Goal: Task Accomplishment & Management: Manage account settings

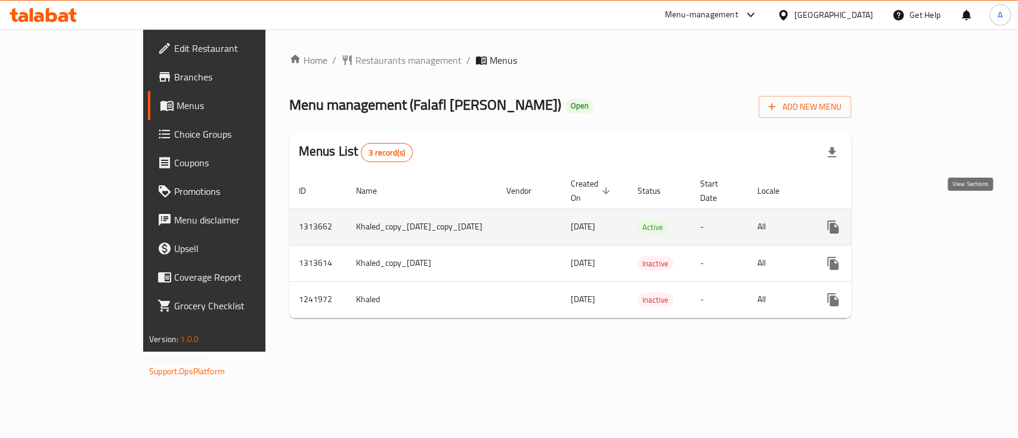
click at [926, 220] on icon "enhanced table" at bounding box center [919, 227] width 14 height 14
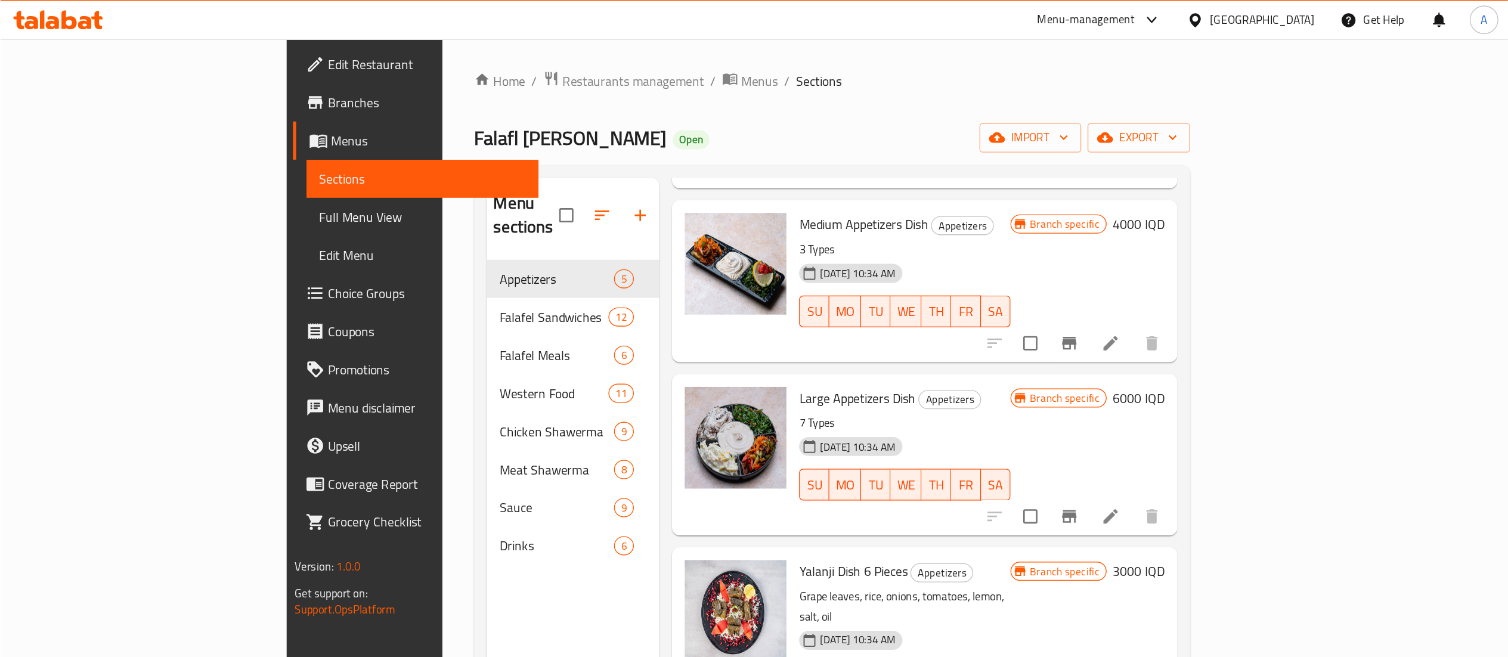
scroll to position [5, 0]
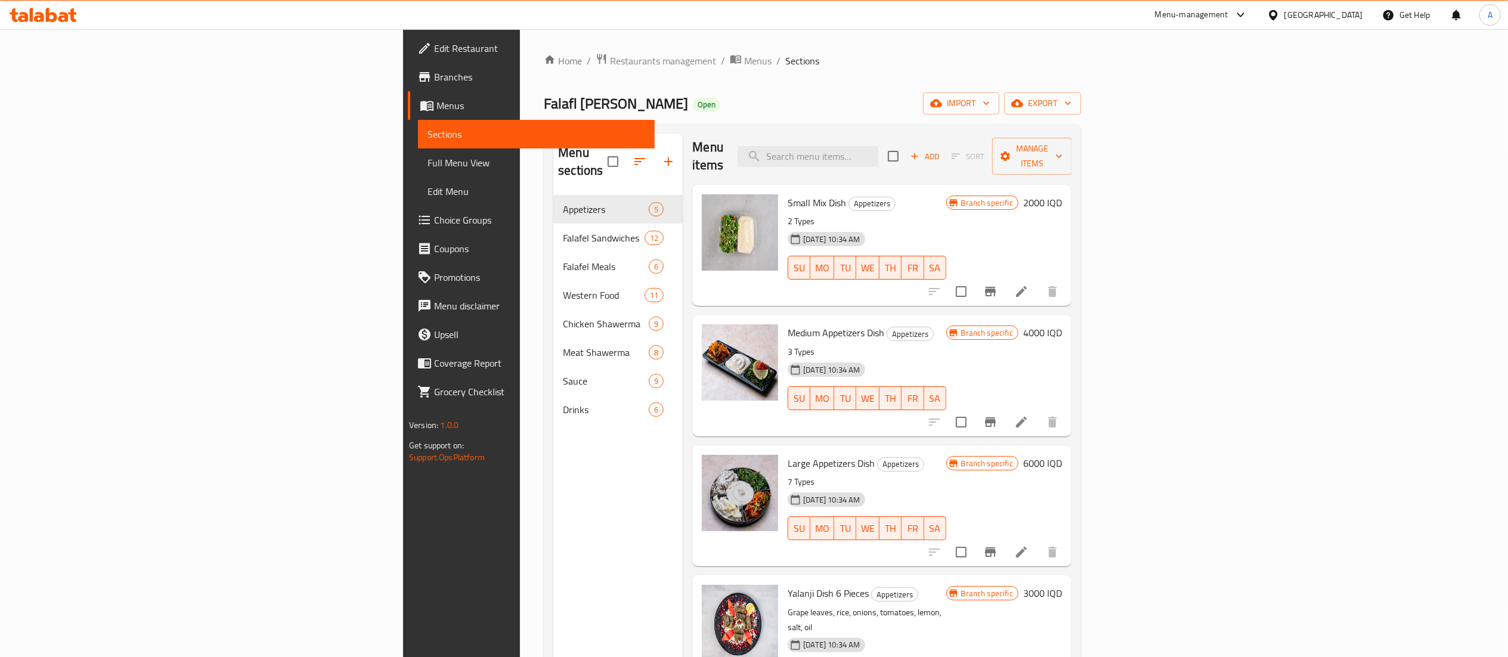
click at [828, 30] on div at bounding box center [754, 29] width 1508 height 1
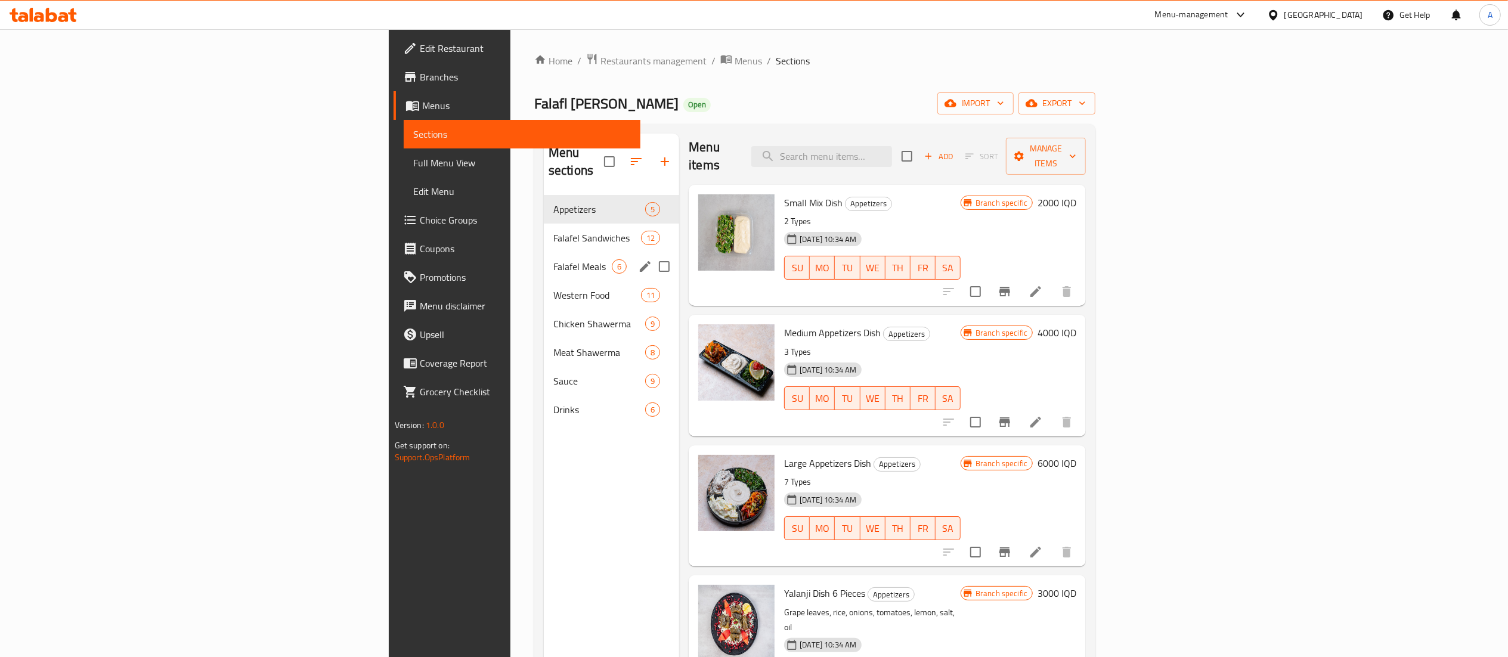
drag, startPoint x: 748, startPoint y: 248, endPoint x: 370, endPoint y: 262, distance: 377.8
click at [544, 262] on div "Menu sections Appetizers 5 Falafel Sandwiches 12 Falafel Meals 6 Western Food 1…" at bounding box center [815, 462] width 542 height 657
click at [553, 374] on span "Sauce" at bounding box center [582, 381] width 58 height 14
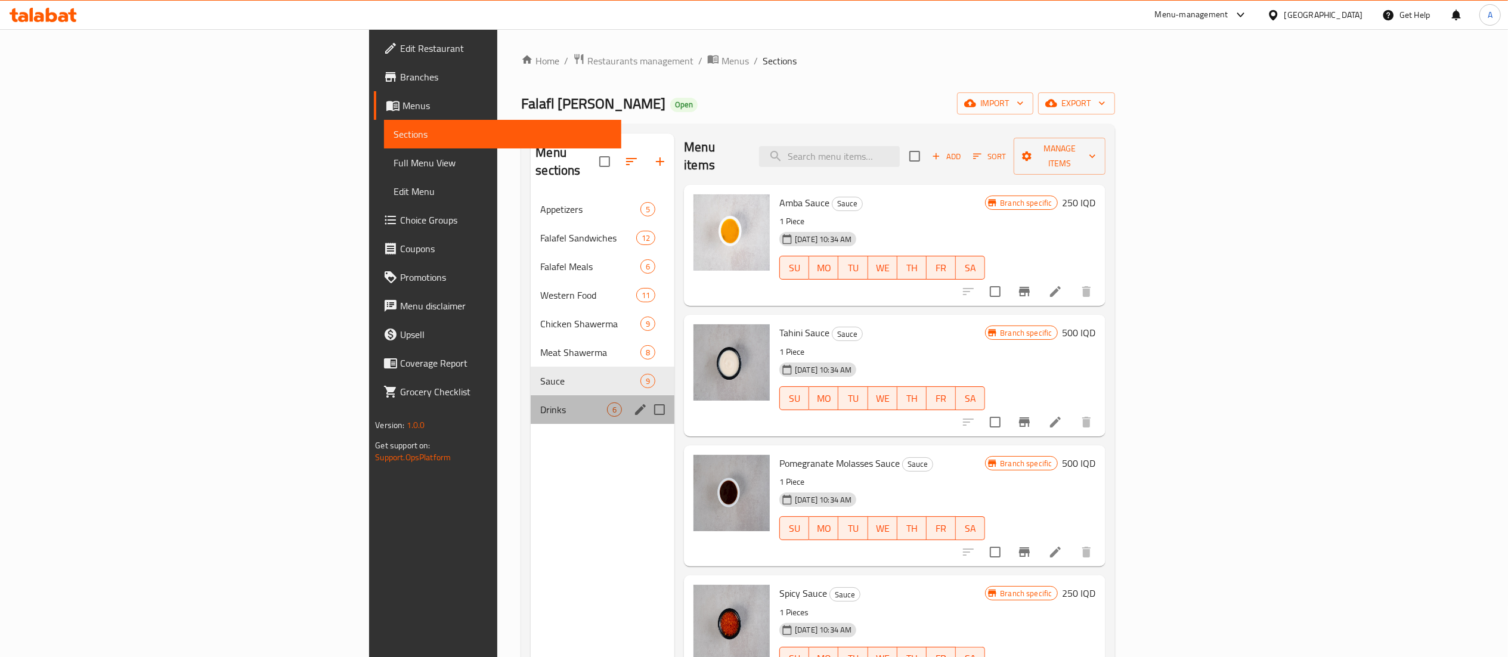
click at [531, 395] on div "Drinks 6" at bounding box center [603, 409] width 144 height 29
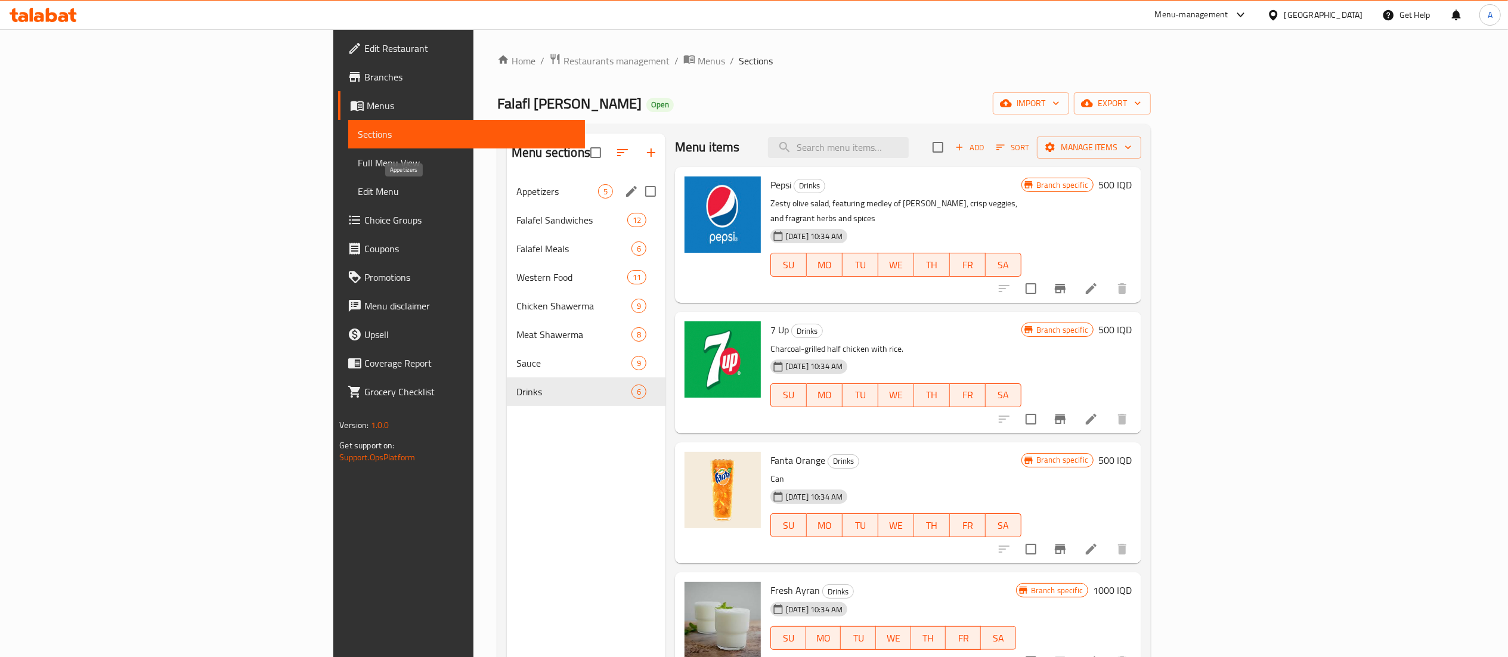
click at [516, 187] on span "Appetizers" at bounding box center [557, 191] width 82 height 14
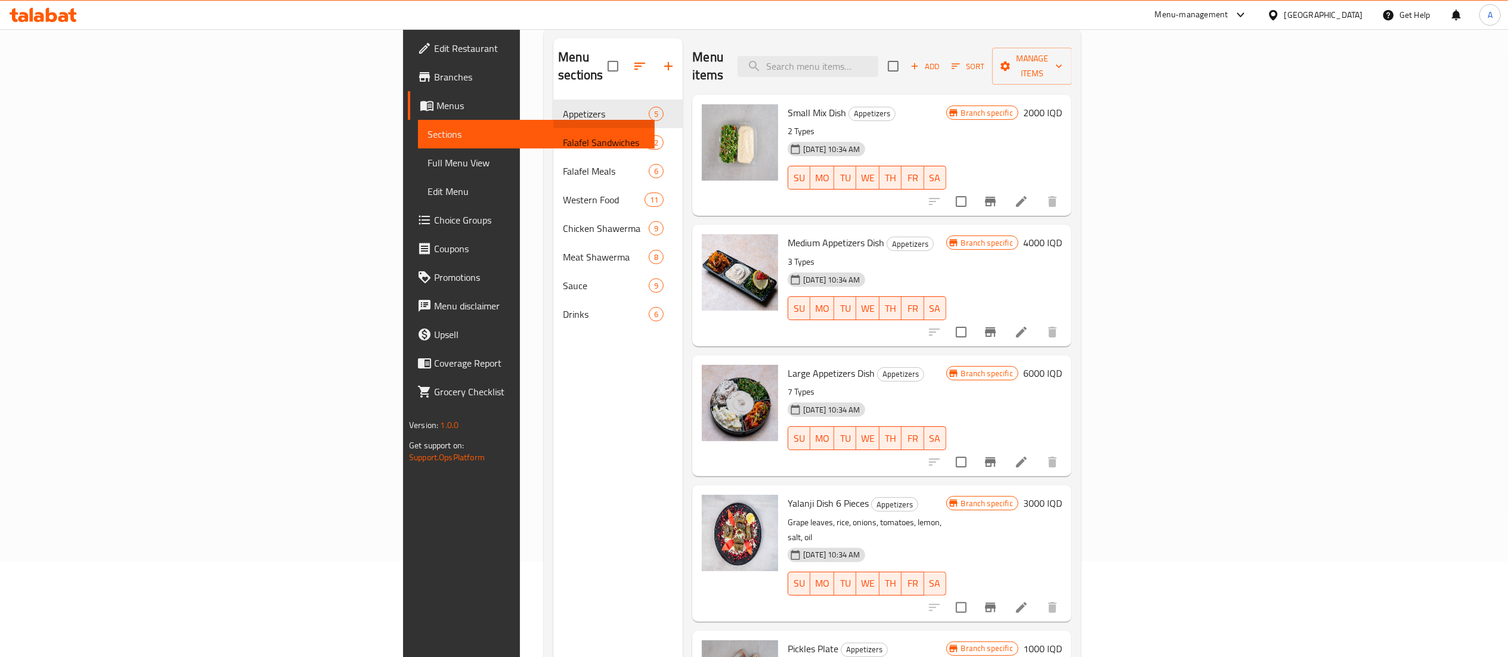
scroll to position [94, 0]
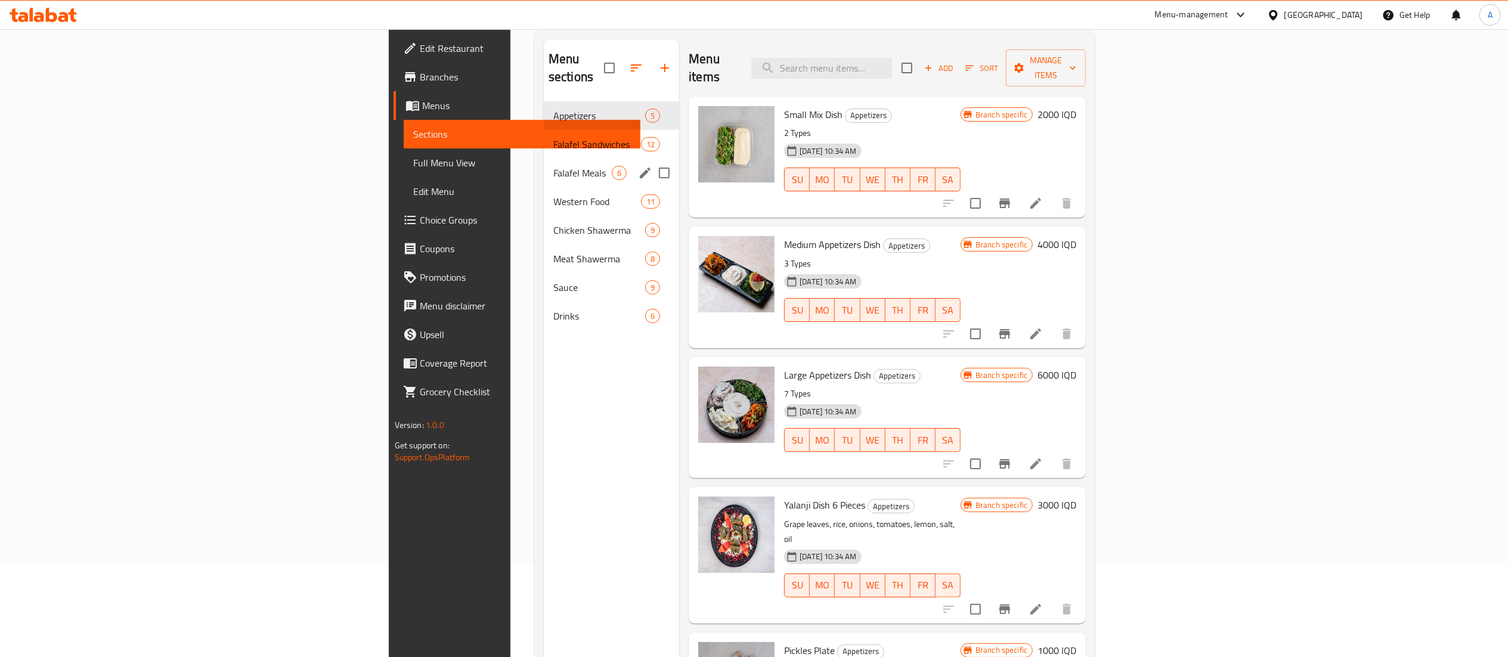
click at [544, 159] on div "Falafel Meals 6" at bounding box center [611, 173] width 135 height 29
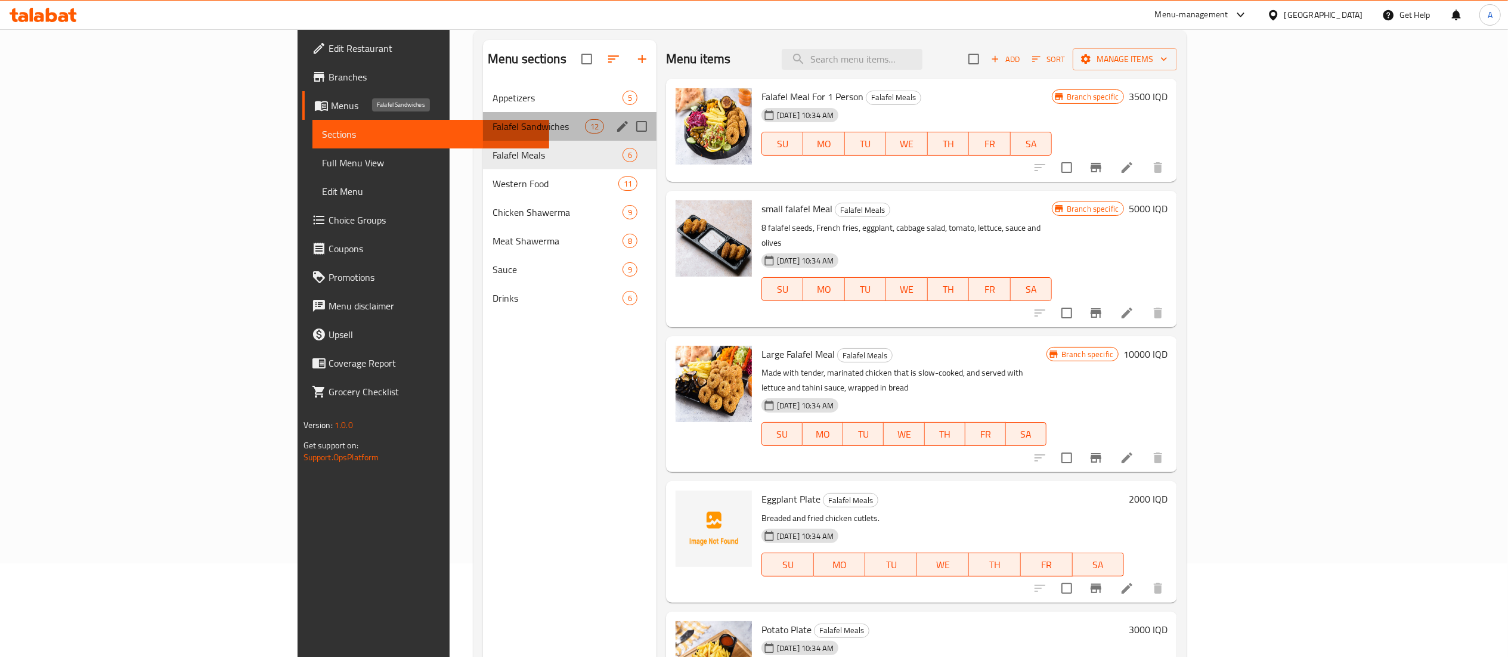
click at [493, 130] on span "Falafel Sandwiches" at bounding box center [539, 126] width 92 height 14
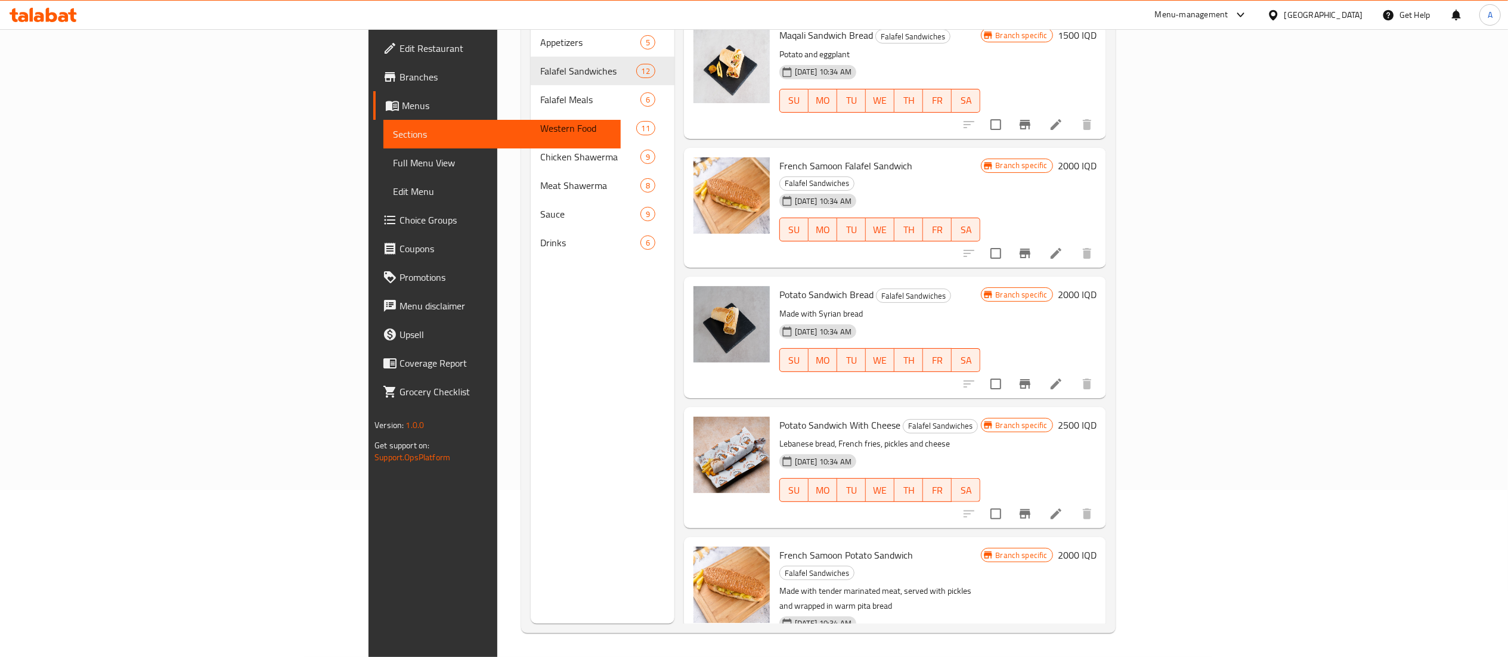
scroll to position [454, 0]
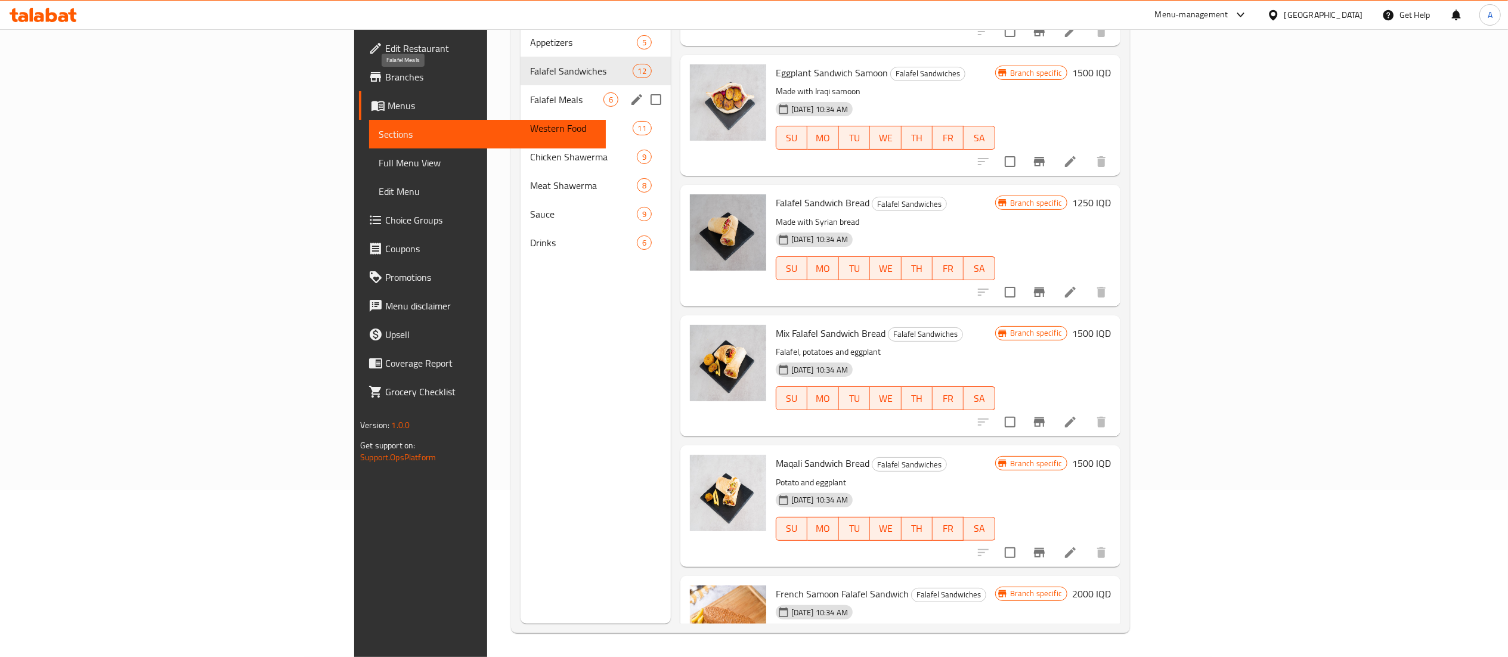
click at [530, 92] on span "Falafel Meals" at bounding box center [566, 99] width 73 height 14
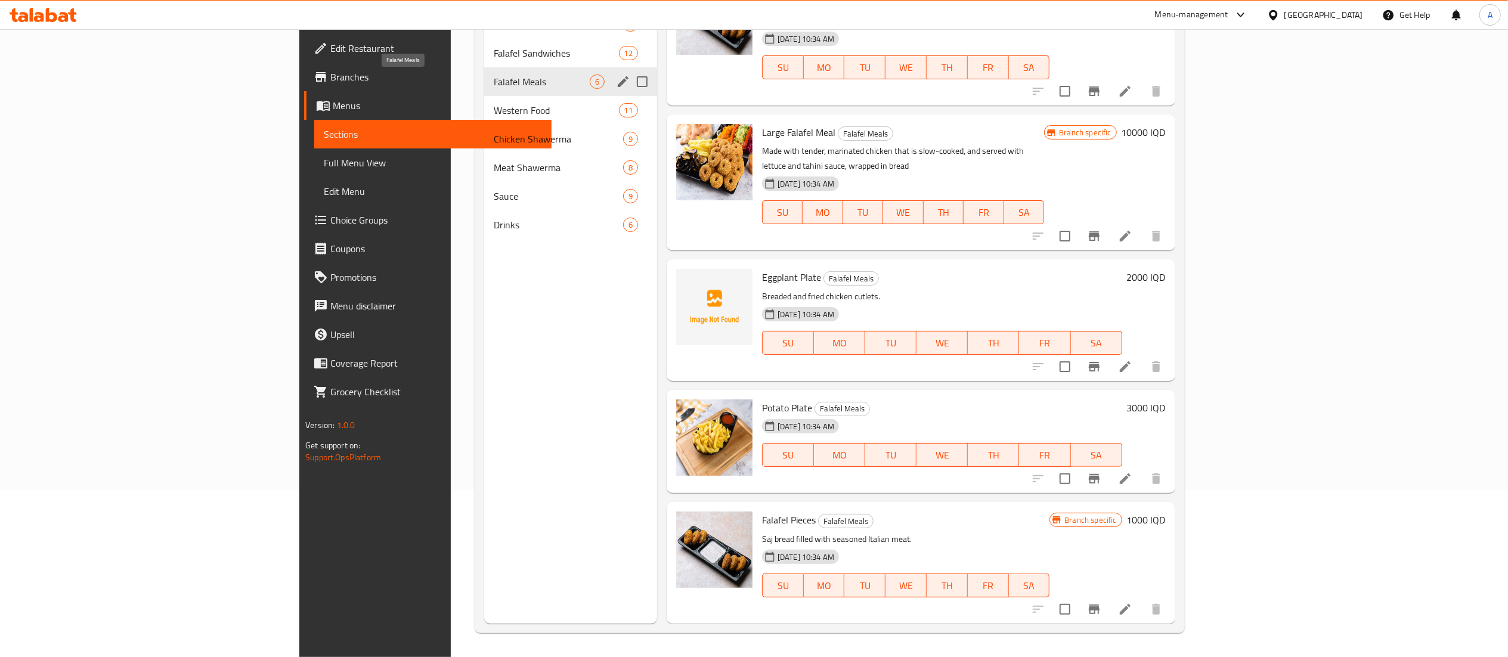
scroll to position [118, 0]
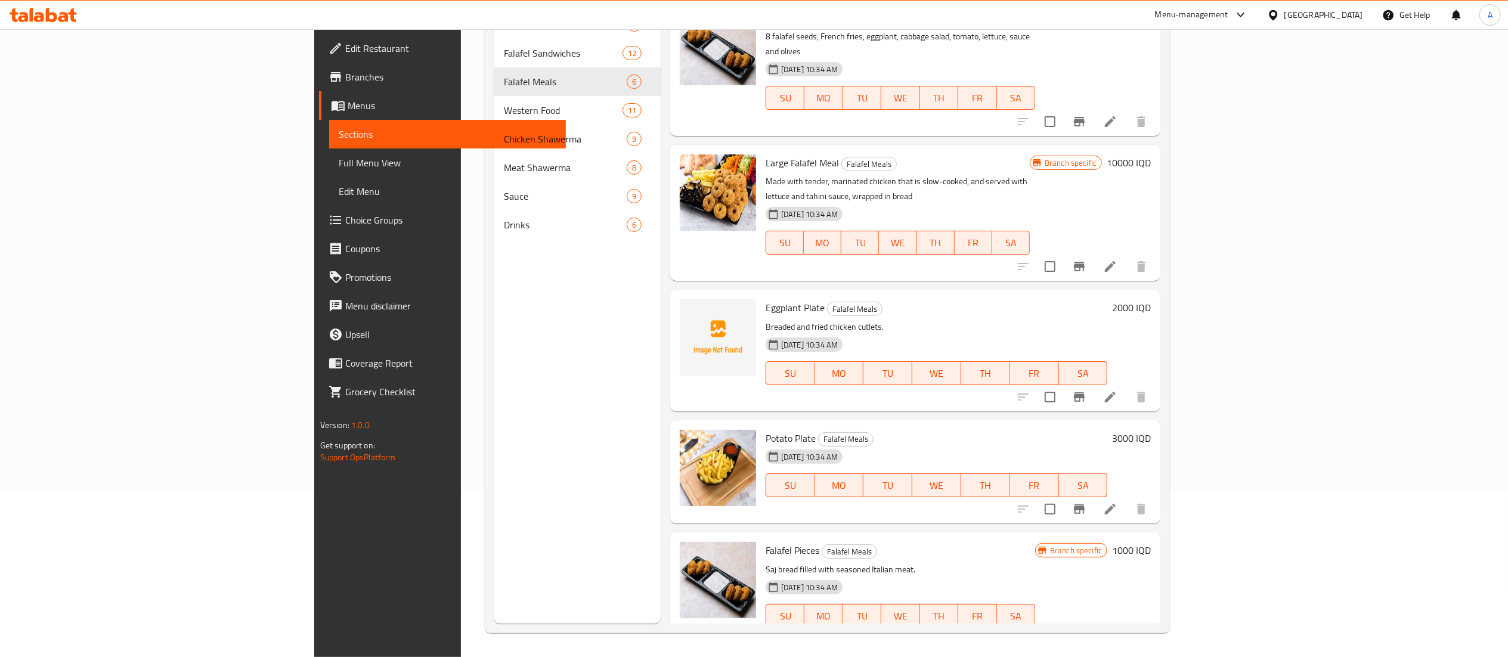
click at [766, 299] on span "Eggplant Plate" at bounding box center [795, 308] width 59 height 18
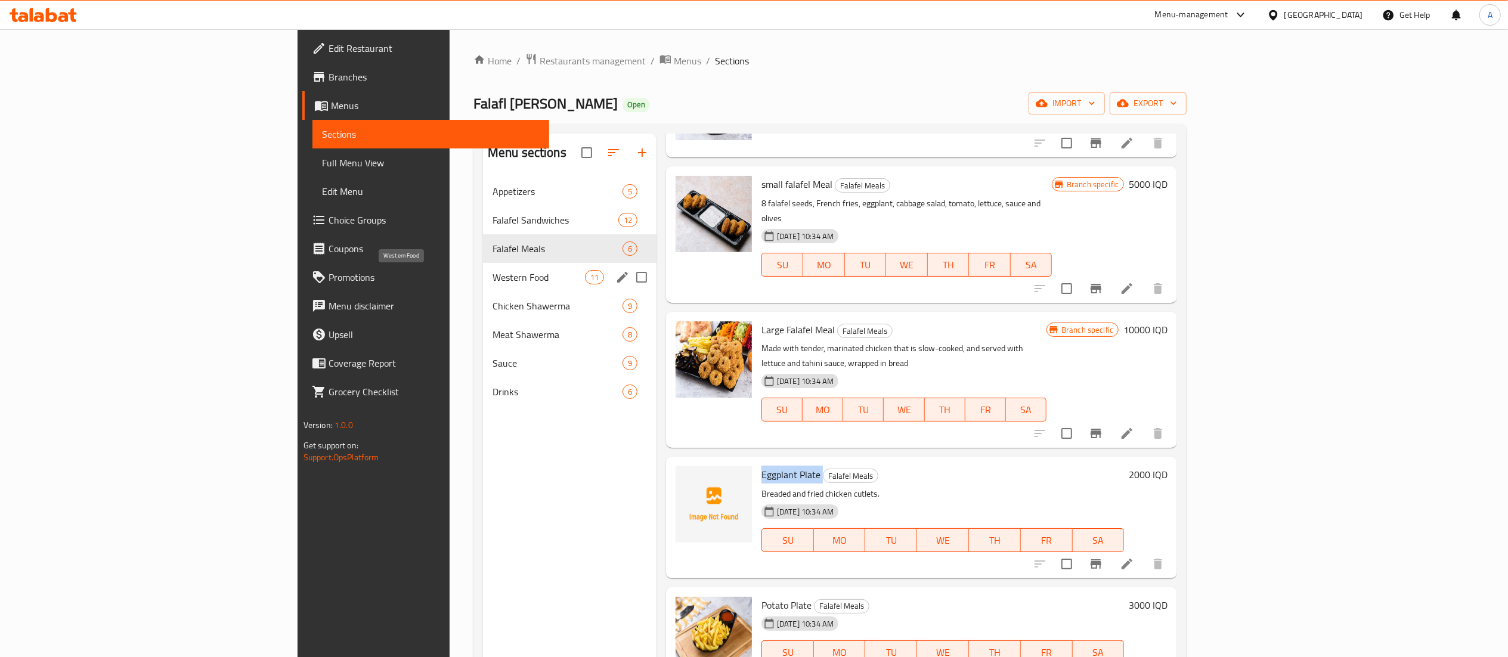
click at [493, 273] on span "Western Food" at bounding box center [539, 277] width 92 height 14
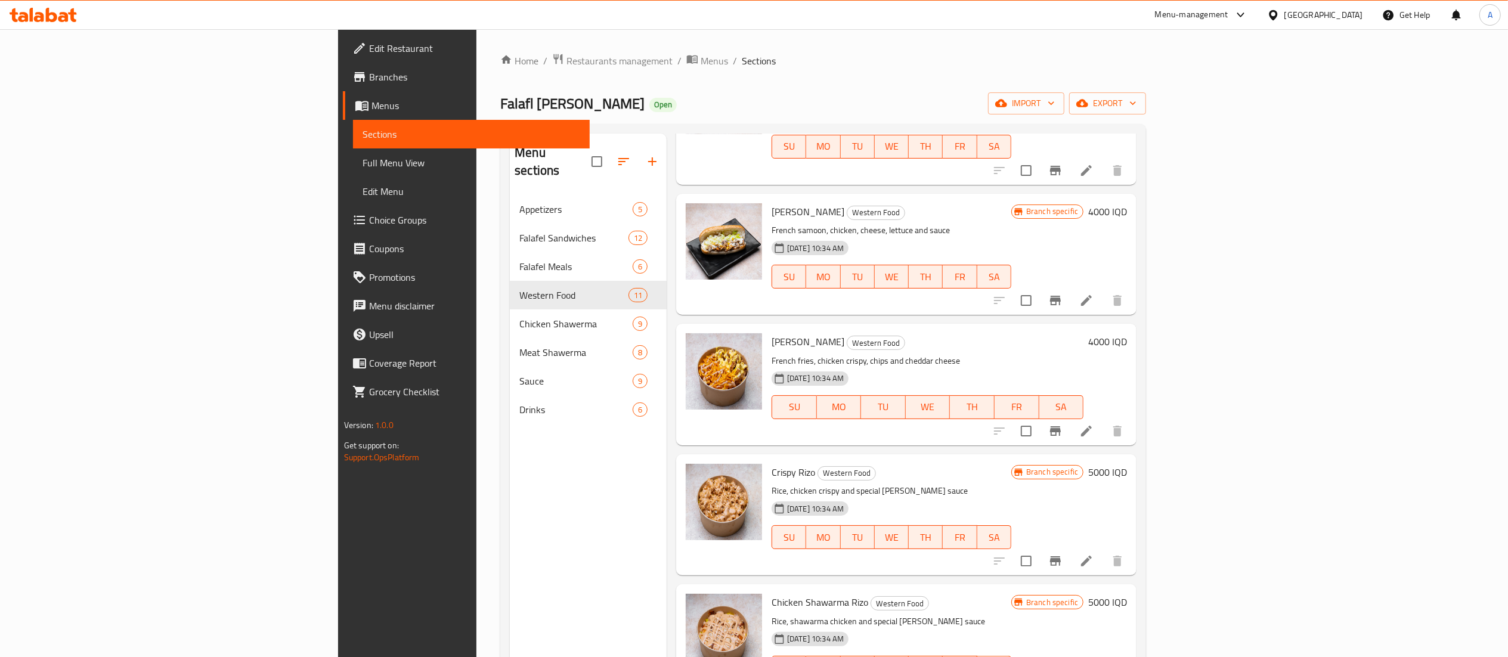
scroll to position [168, 0]
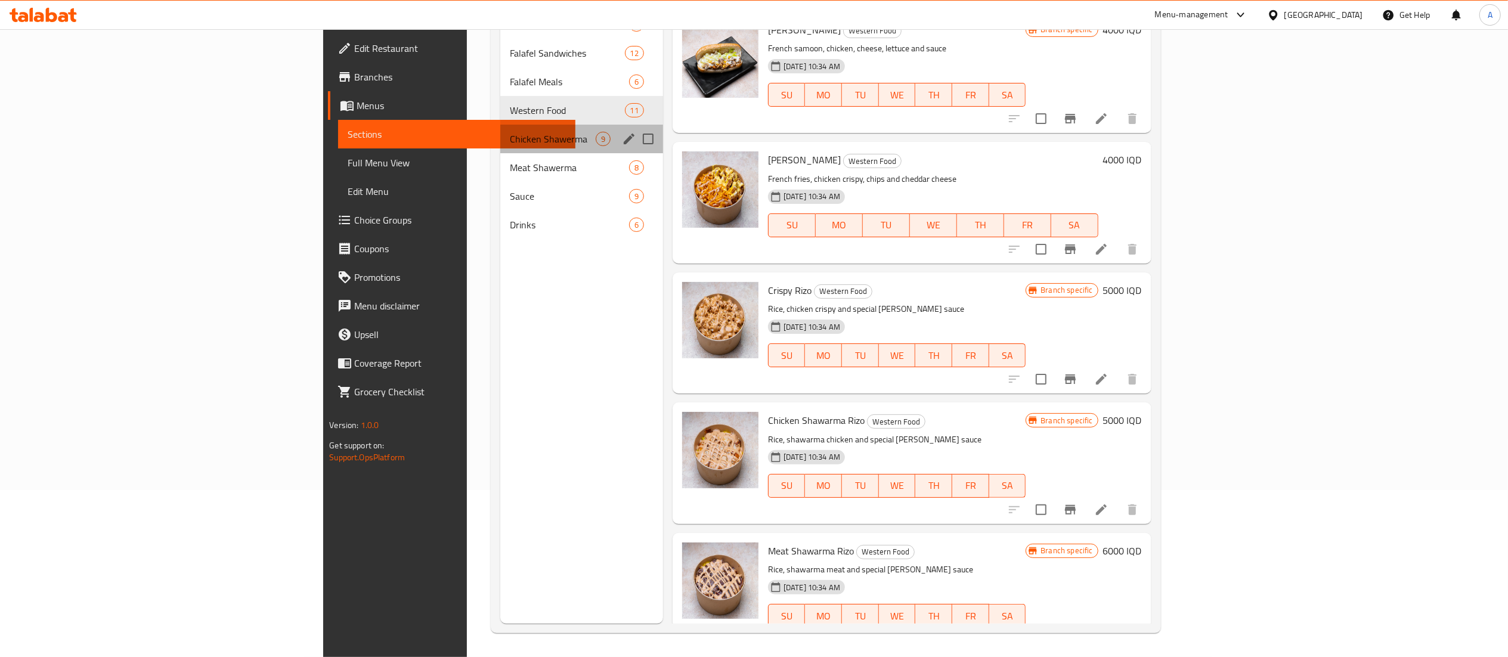
click at [500, 129] on div "Chicken Shawerma 9" at bounding box center [581, 139] width 163 height 29
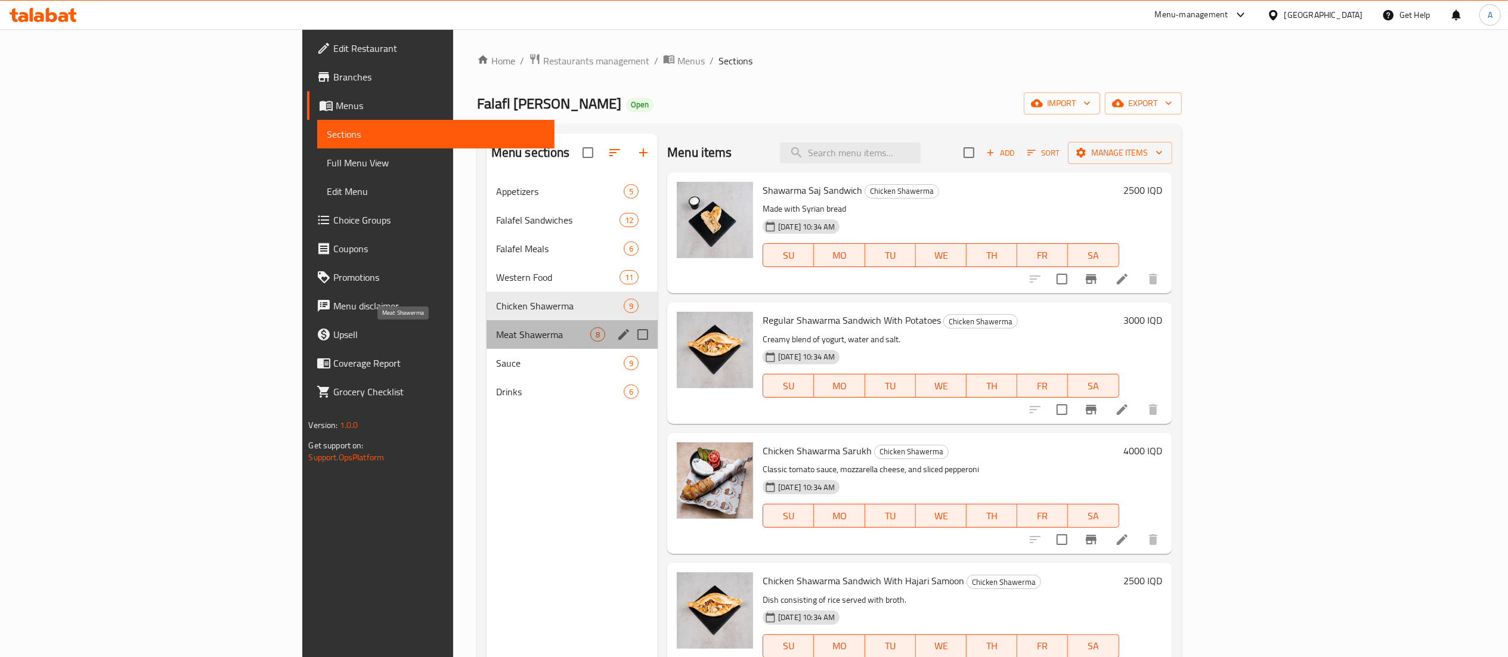
click at [496, 341] on span "Meat Shawerma" at bounding box center [543, 334] width 94 height 14
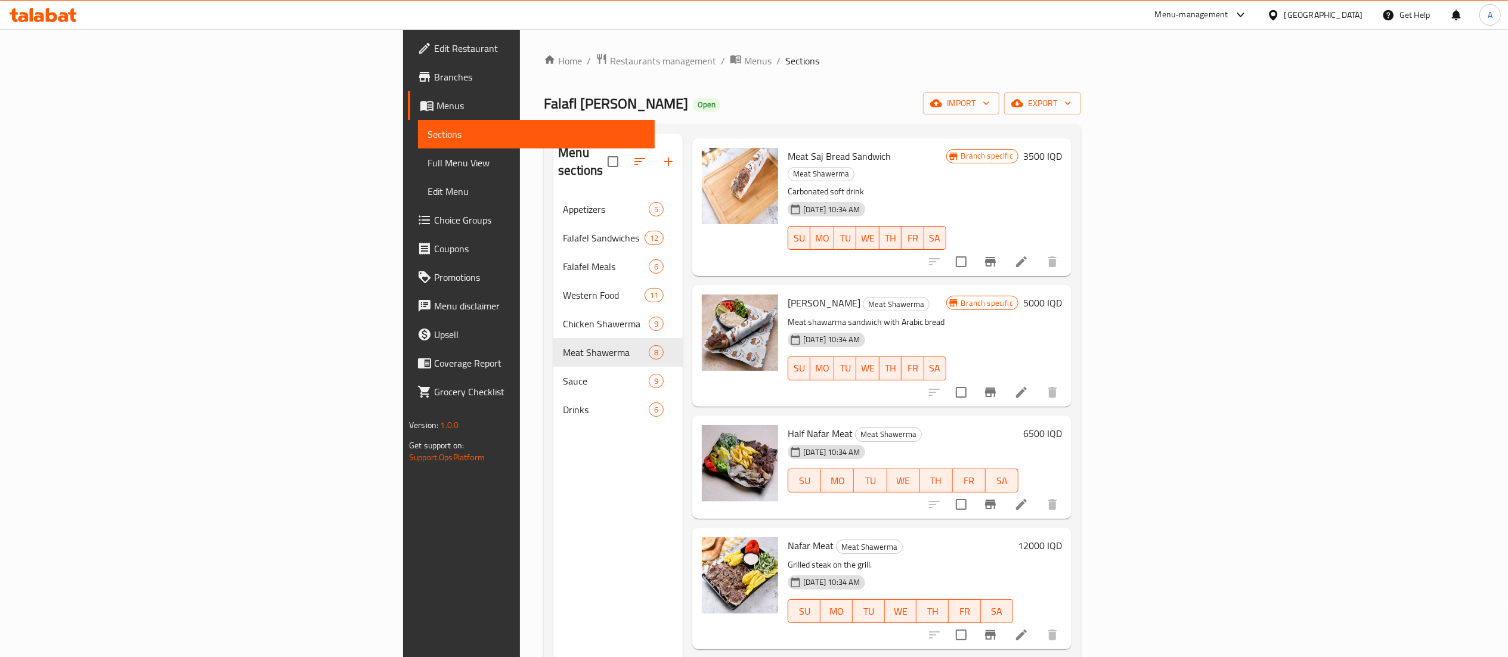
scroll to position [168, 0]
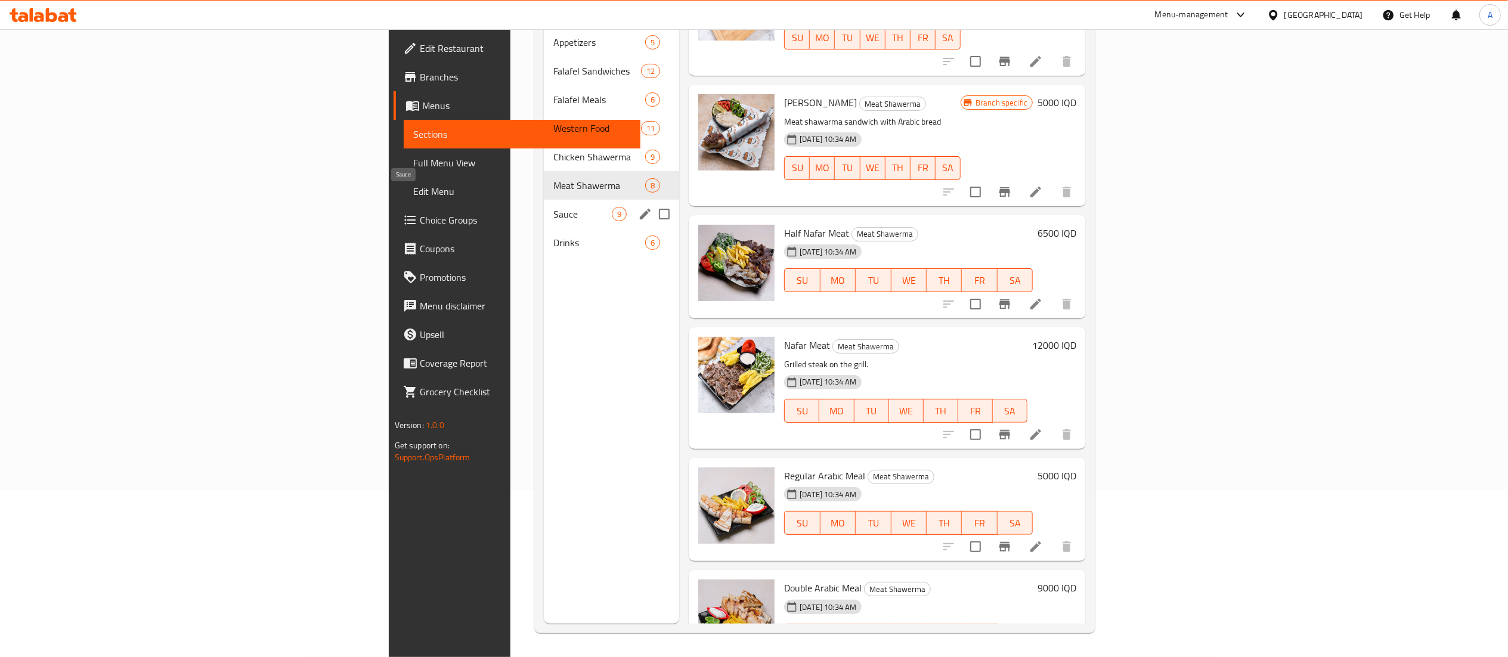
click at [553, 207] on span "Sauce" at bounding box center [582, 214] width 58 height 14
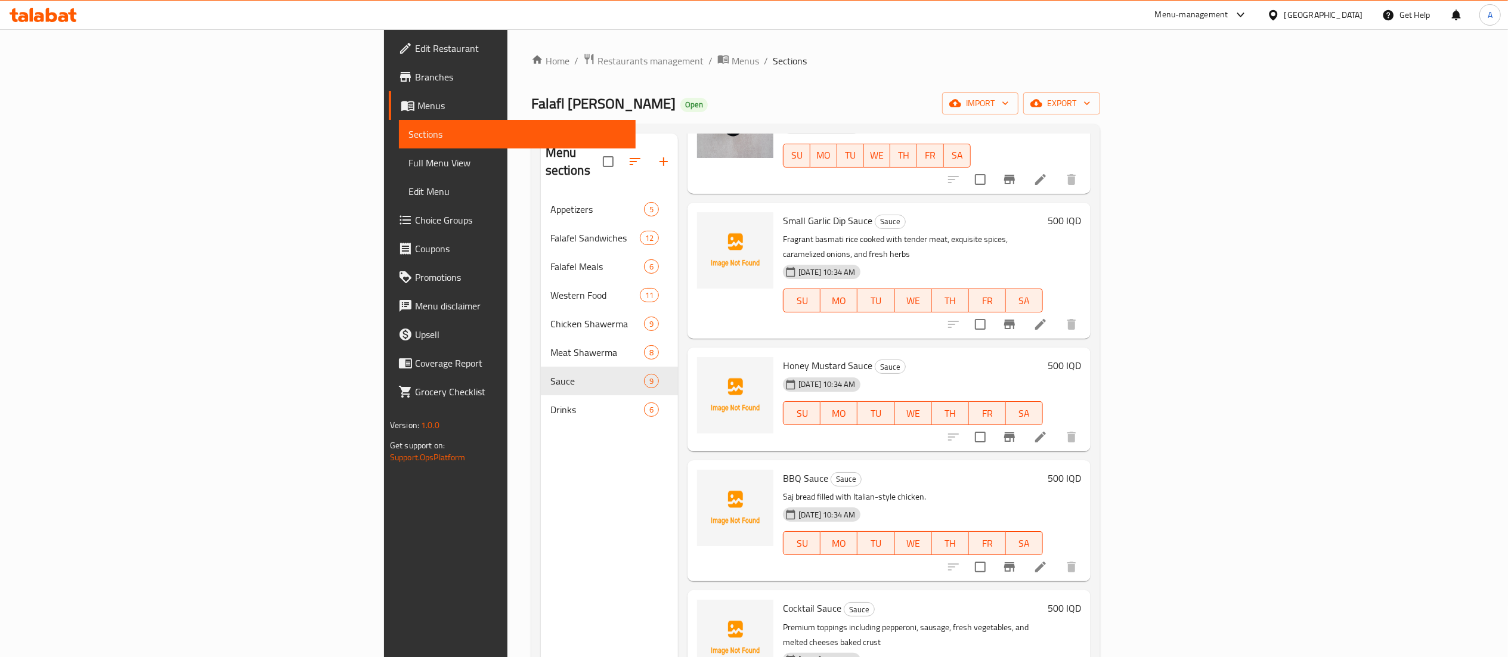
scroll to position [168, 0]
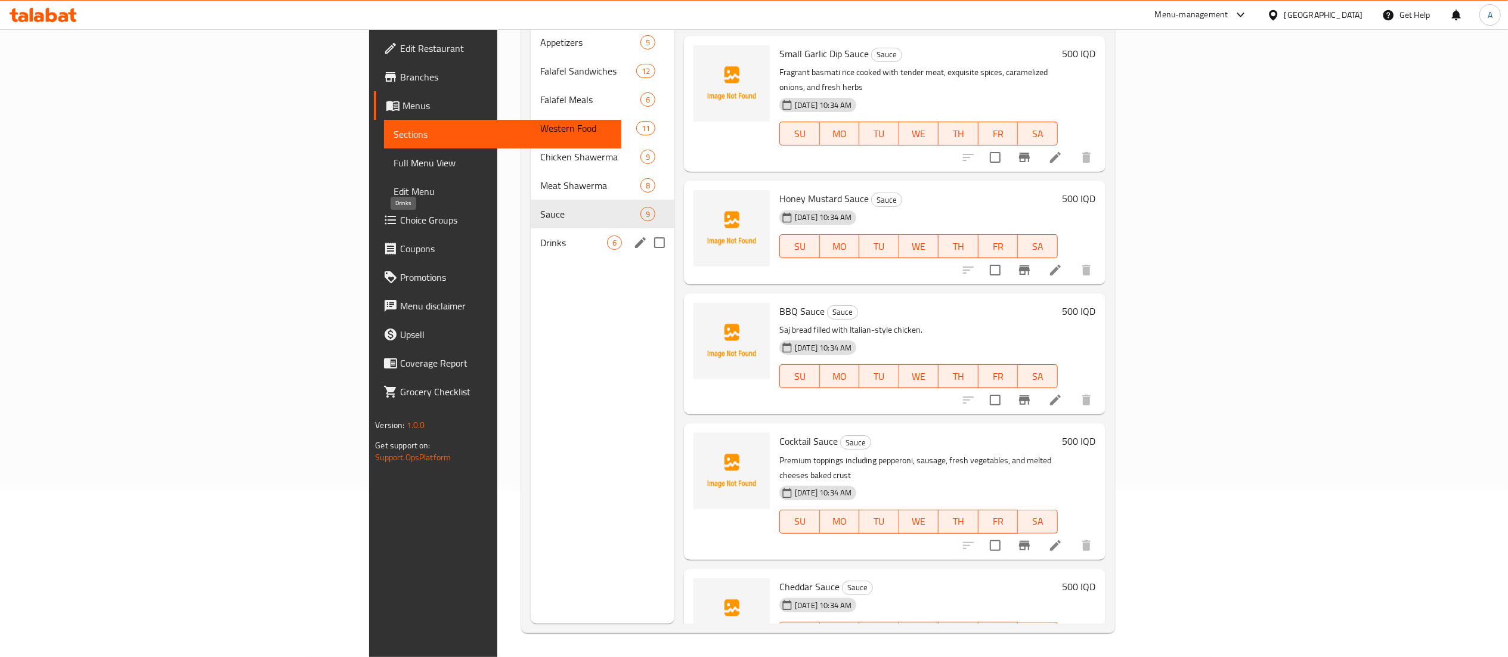
click at [540, 236] on span "Drinks" at bounding box center [573, 243] width 67 height 14
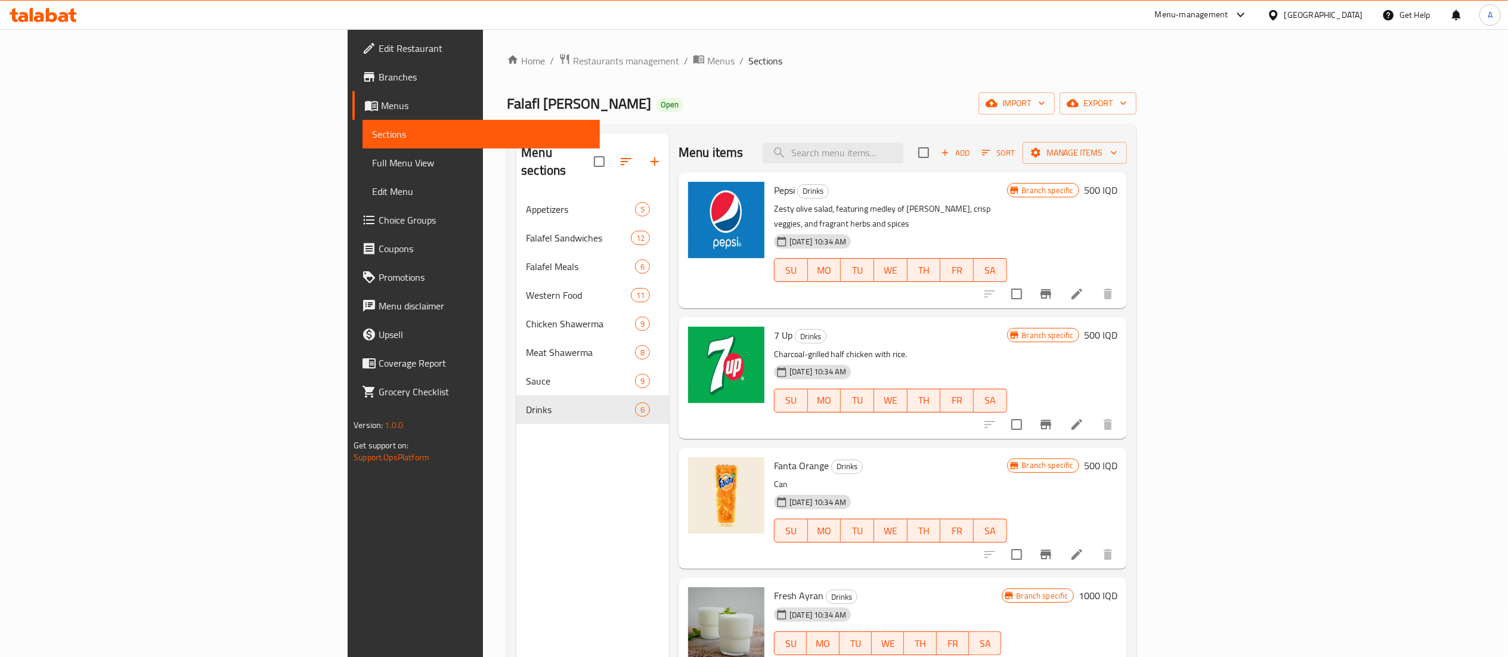
scroll to position [136, 0]
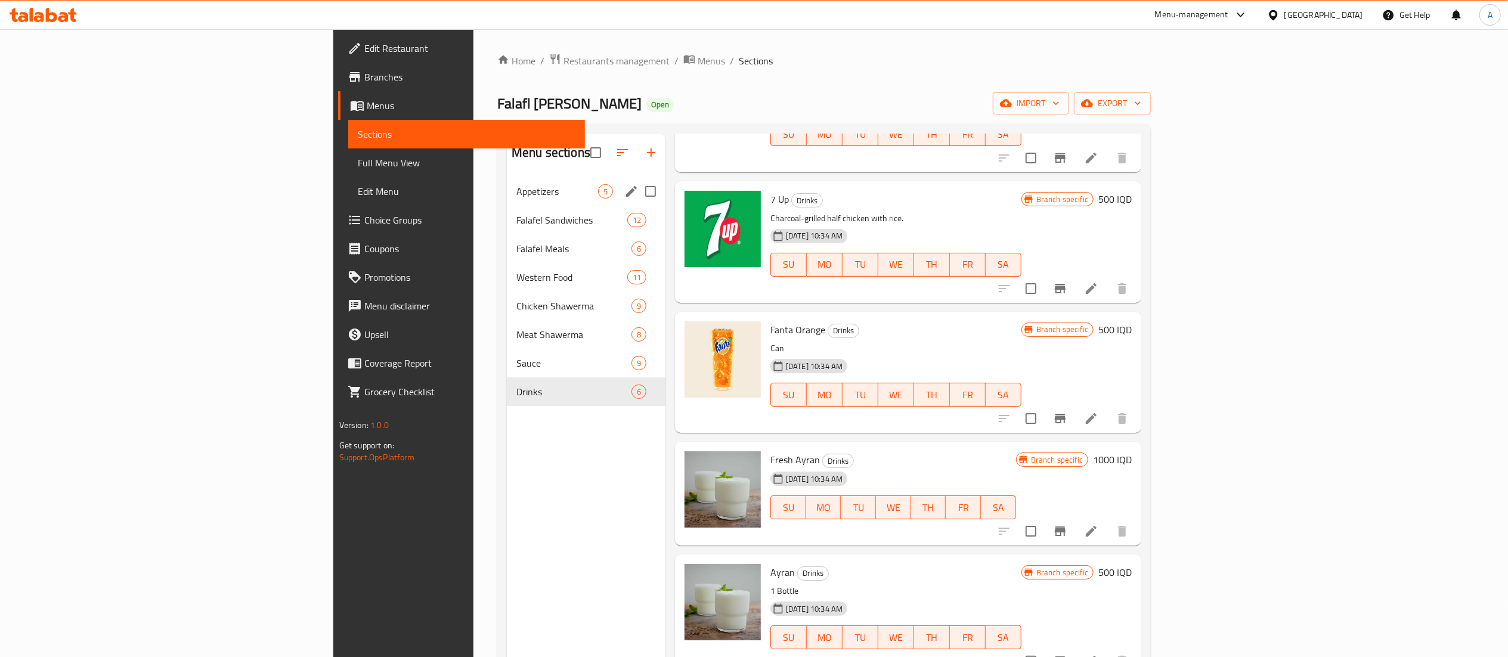
click at [507, 179] on div "Appetizers 5" at bounding box center [586, 191] width 159 height 29
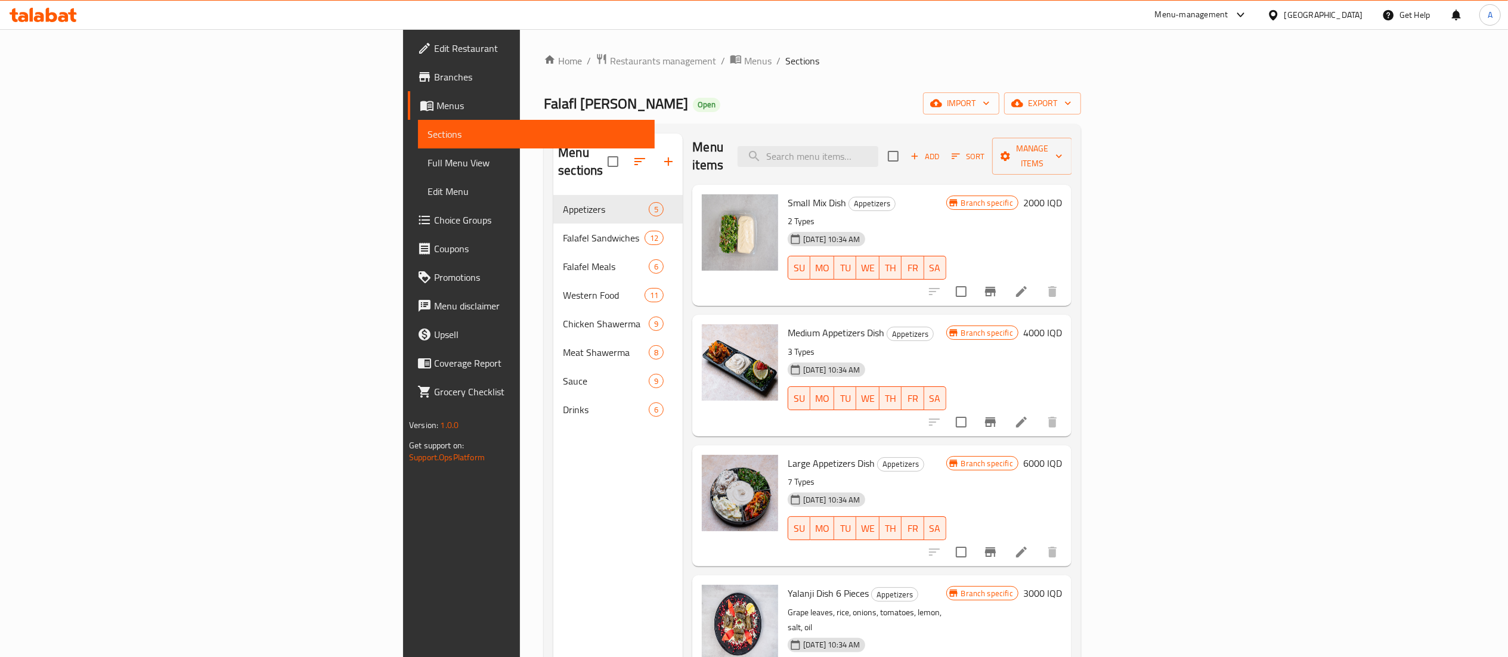
scroll to position [168, 0]
